Goal: Information Seeking & Learning: Find specific fact

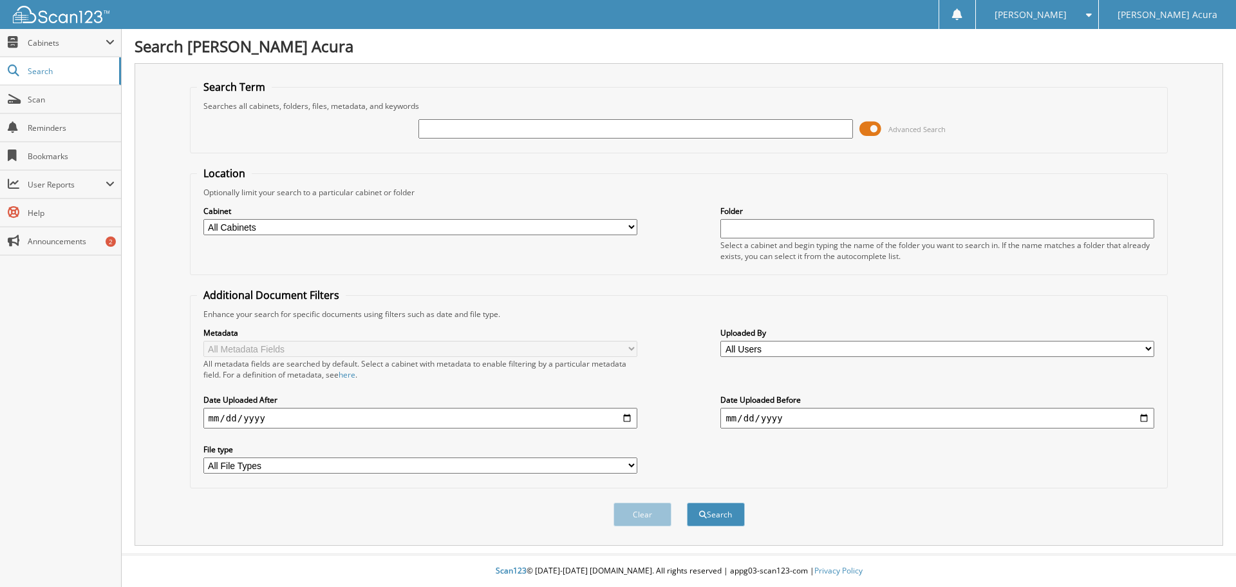
click at [880, 130] on span at bounding box center [871, 128] width 22 height 19
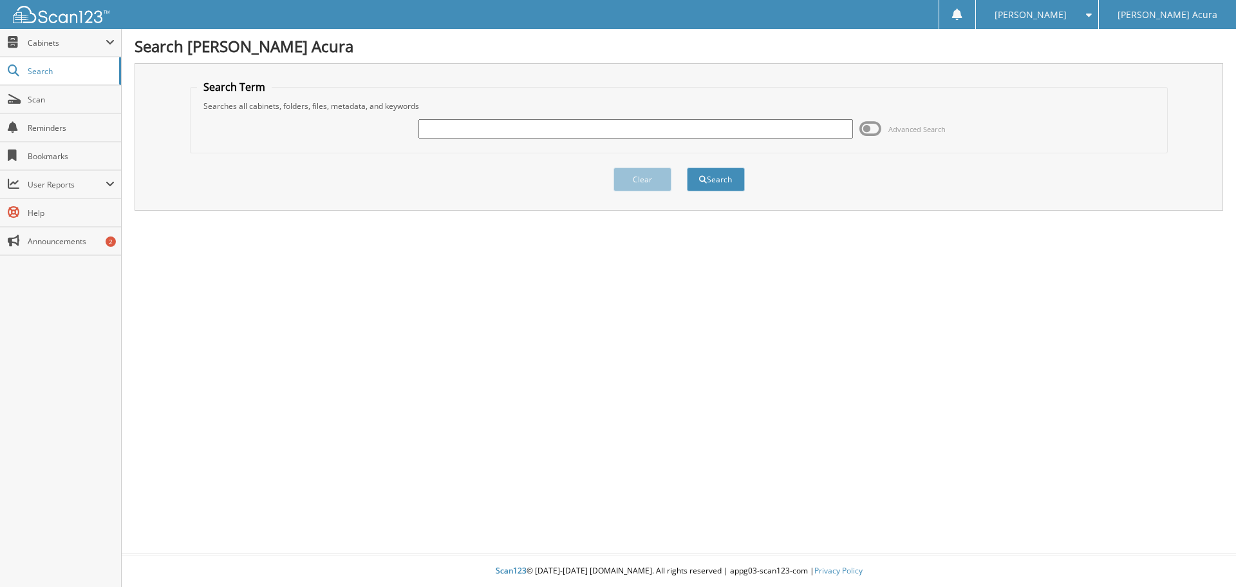
click at [639, 136] on input "text" at bounding box center [636, 128] width 434 height 19
type input "N14349A"
click at [687, 167] on button "Search" at bounding box center [716, 179] width 58 height 24
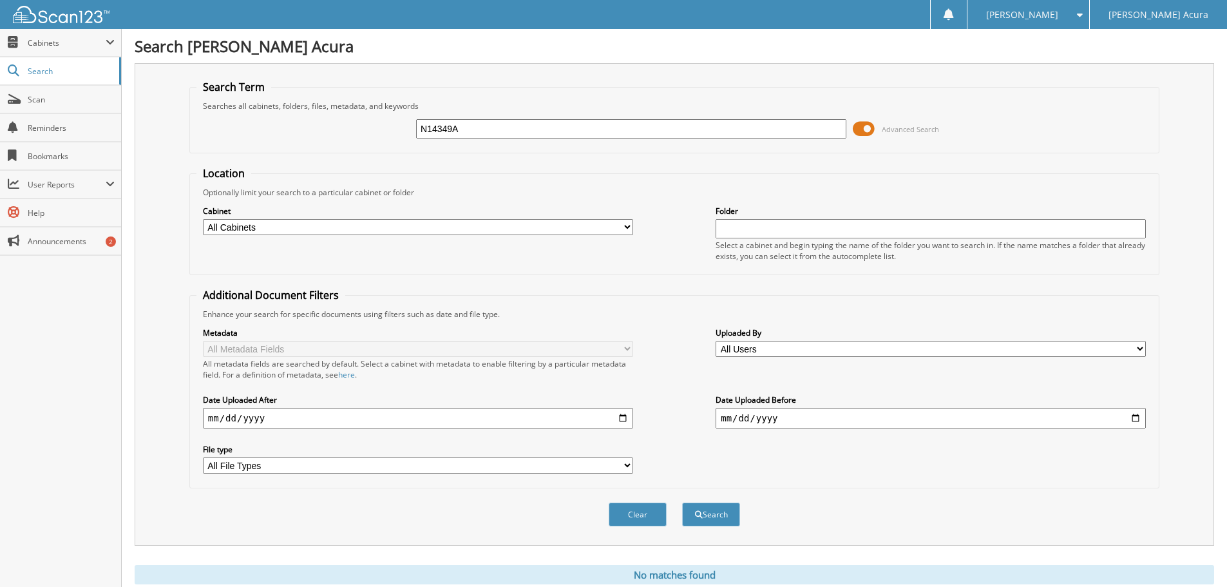
click at [867, 131] on span at bounding box center [864, 128] width 22 height 19
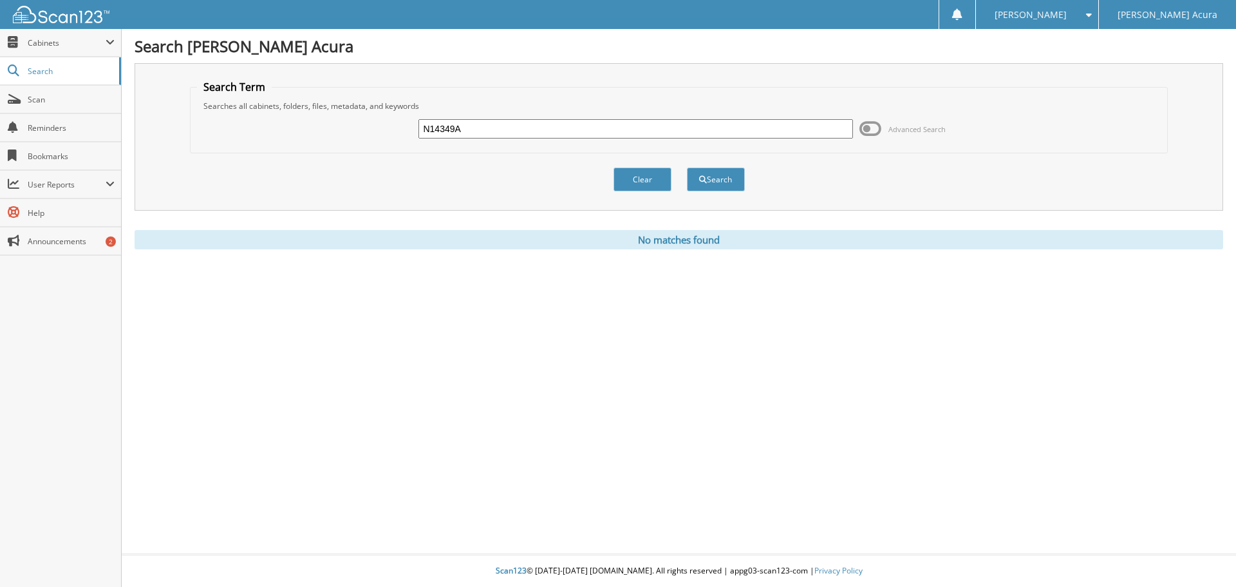
click at [480, 137] on input "N14349A" at bounding box center [636, 128] width 434 height 19
type input "N14349"
click at [687, 167] on button "Search" at bounding box center [716, 179] width 58 height 24
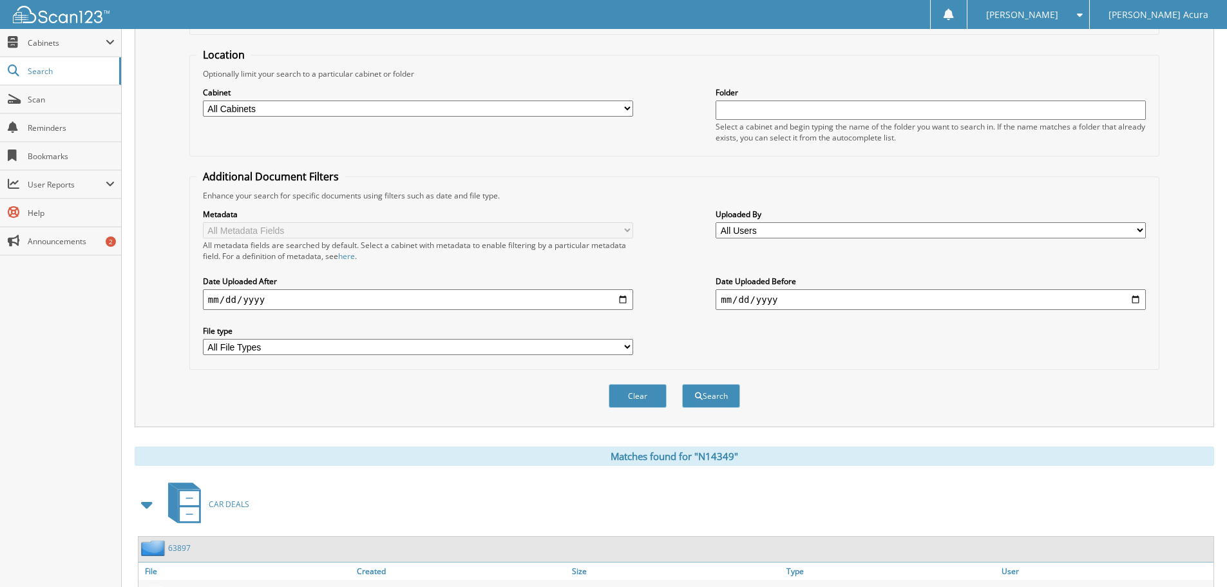
scroll to position [381, 0]
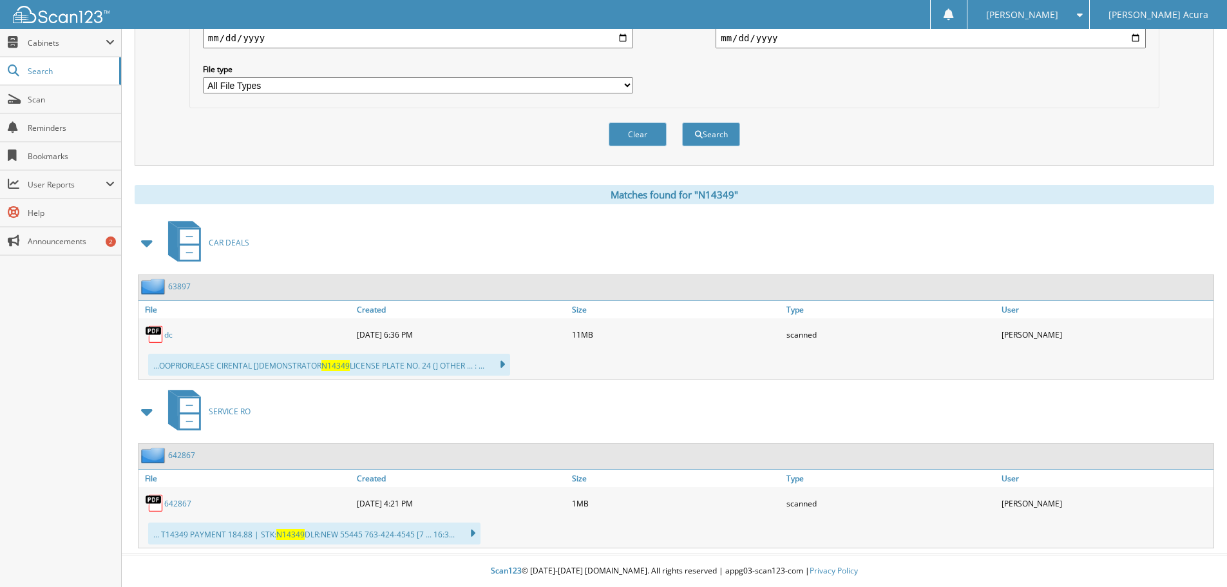
click at [167, 334] on link "dc" at bounding box center [168, 334] width 8 height 11
